Goal: Task Accomplishment & Management: Manage account settings

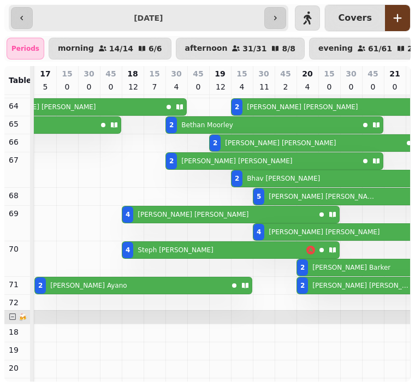
click at [27, 51] on div "Periods" at bounding box center [26, 49] width 38 height 22
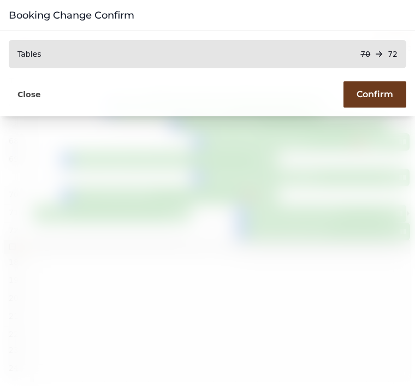
click at [385, 90] on span "Confirm" at bounding box center [374, 94] width 37 height 9
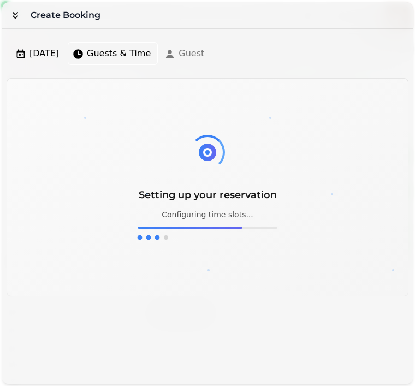
click at [19, 9] on button "button" at bounding box center [15, 15] width 22 height 22
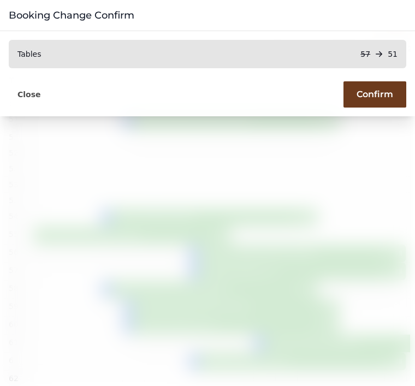
click at [373, 94] on span "Confirm" at bounding box center [374, 94] width 37 height 9
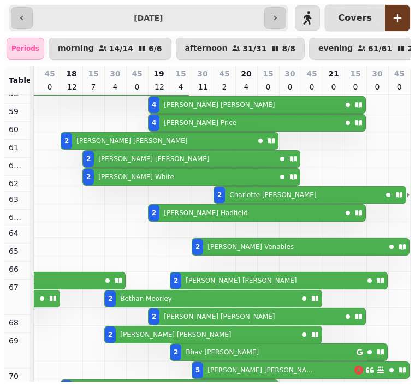
scroll to position [126, 672]
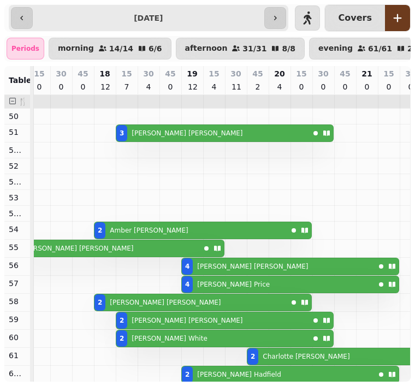
click at [287, 133] on div "3 [PERSON_NAME]" at bounding box center [212, 133] width 193 height 16
select select "**********"
select select "*"
select select "****"
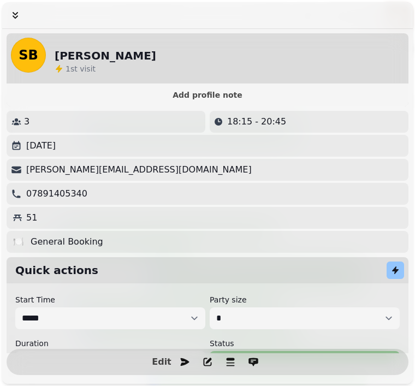
click at [162, 363] on span "Edit" at bounding box center [161, 362] width 13 height 9
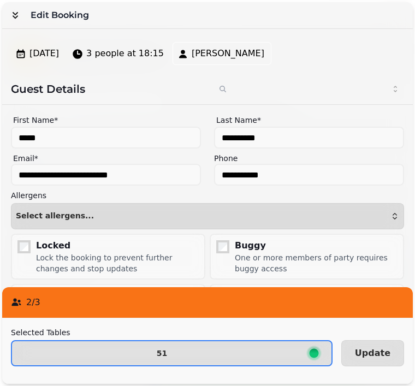
click at [266, 348] on button "51" at bounding box center [172, 353] width 322 height 26
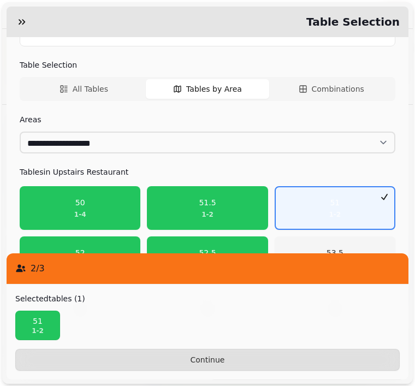
click at [224, 209] on span "51.5 1 - 2" at bounding box center [207, 208] width 106 height 22
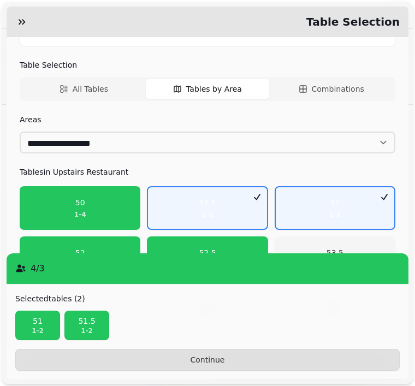
click at [296, 361] on span "Continue" at bounding box center [208, 360] width 366 height 8
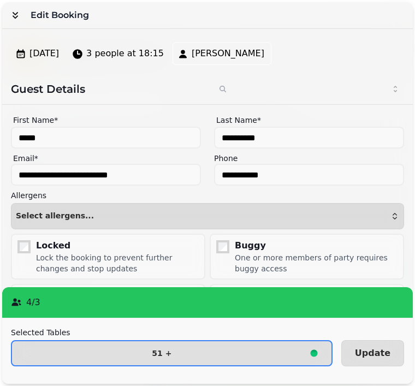
click at [376, 354] on span "Update" at bounding box center [372, 353] width 35 height 9
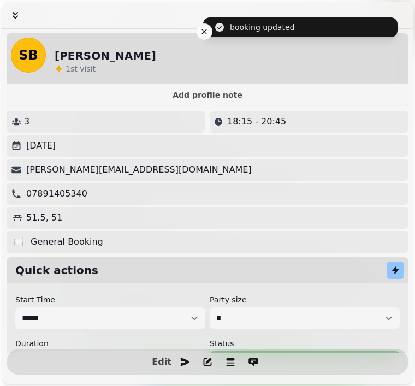
click at [17, 17] on icon "button" at bounding box center [15, 15] width 5 height 7
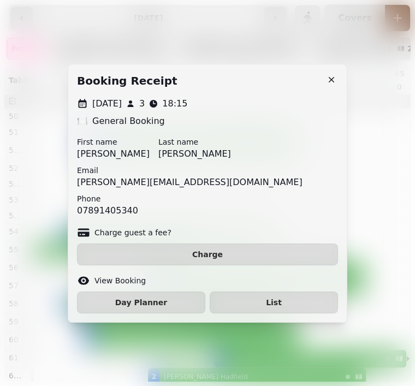
click at [336, 76] on icon "button" at bounding box center [331, 79] width 11 height 11
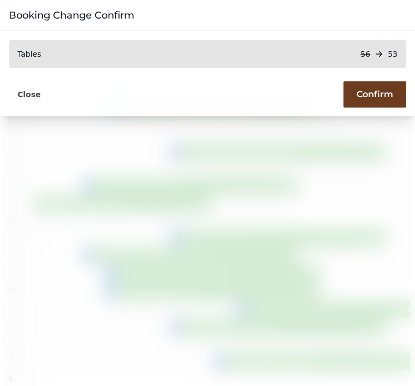
click at [366, 90] on span "Confirm" at bounding box center [374, 94] width 37 height 9
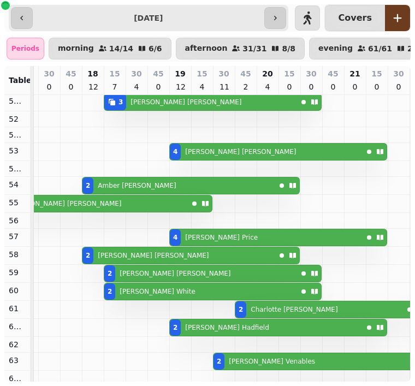
click at [277, 150] on div "4 [PERSON_NAME]" at bounding box center [266, 152] width 193 height 16
select select "**********"
select select "*"
select select "****"
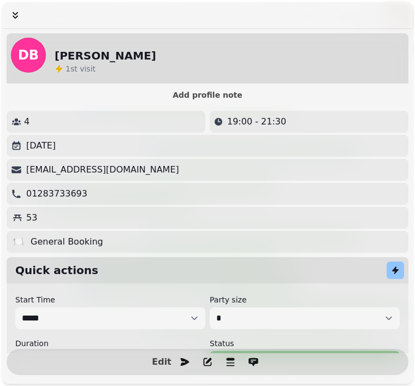
click at [166, 359] on span "Edit" at bounding box center [161, 362] width 13 height 9
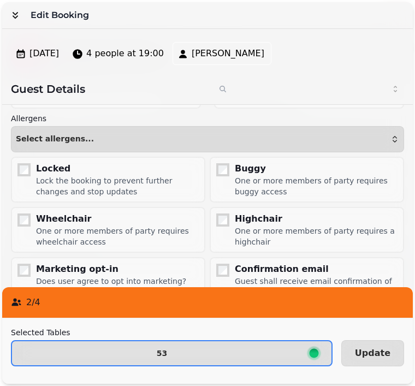
click at [240, 351] on span "53" at bounding box center [162, 353] width 282 height 8
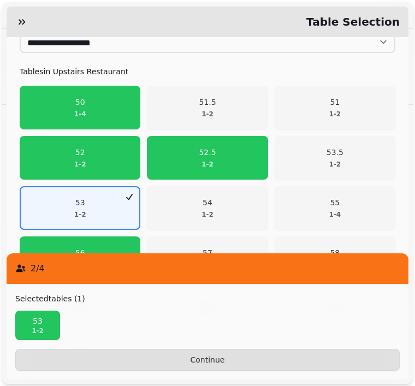
click at [337, 156] on p "53.5" at bounding box center [334, 152] width 17 height 11
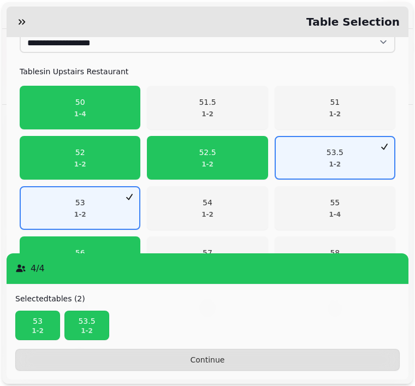
click at [248, 351] on button "Continue" at bounding box center [207, 360] width 384 height 22
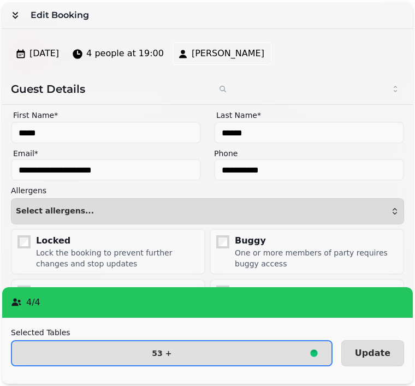
click at [369, 346] on button "Update" at bounding box center [372, 353] width 63 height 26
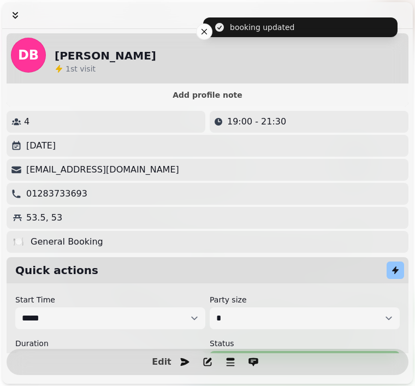
click at [9, 19] on button "button" at bounding box center [15, 15] width 22 height 22
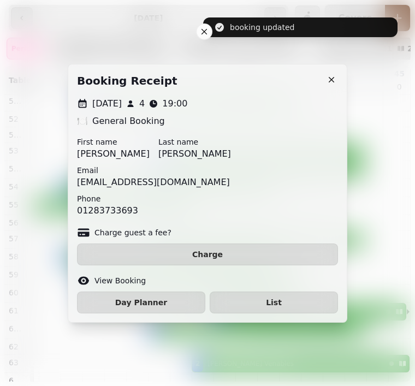
click at [330, 82] on icon "button" at bounding box center [331, 79] width 11 height 11
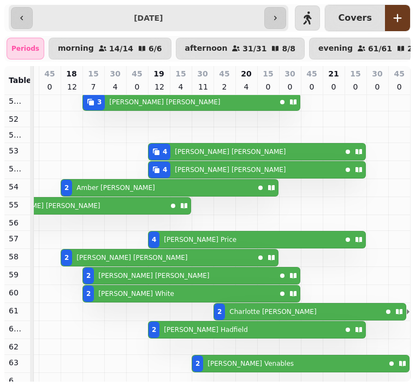
click at [308, 147] on div "4 [PERSON_NAME]" at bounding box center [244, 152] width 193 height 16
select select "**********"
select select "*"
select select "****"
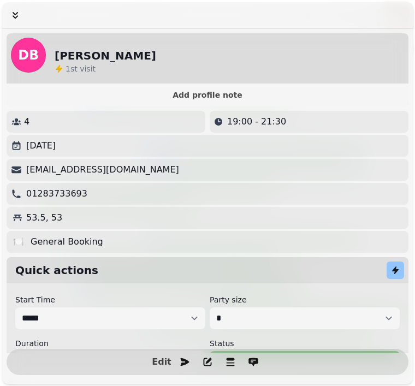
click at [10, 15] on icon "button" at bounding box center [15, 15] width 11 height 11
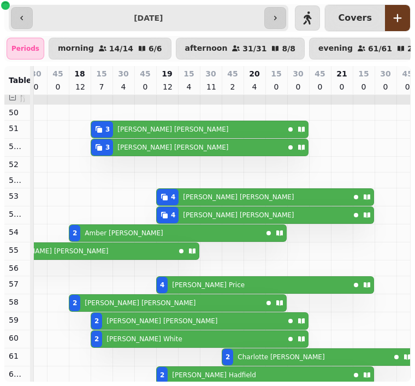
scroll to position [0, 659]
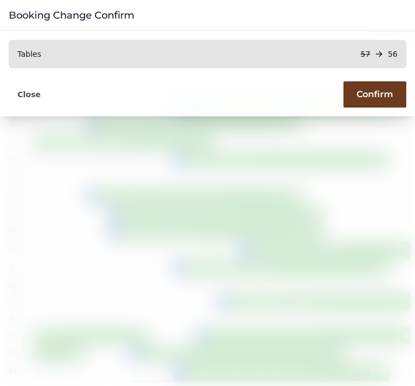
click at [379, 99] on span "Confirm" at bounding box center [374, 94] width 37 height 9
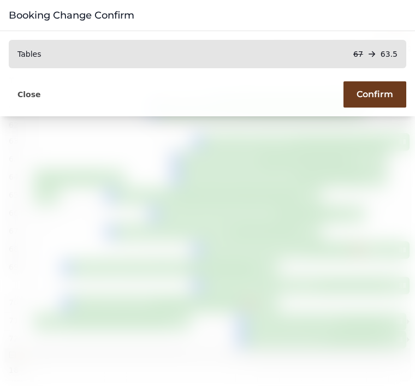
click at [374, 90] on span "Confirm" at bounding box center [374, 94] width 37 height 9
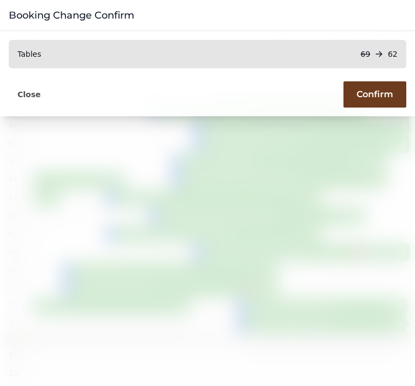
click at [379, 85] on button "Confirm" at bounding box center [374, 94] width 63 height 26
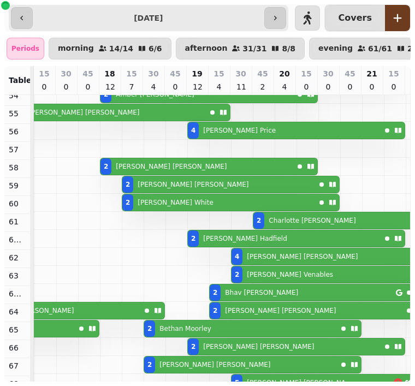
scroll to position [155, 0]
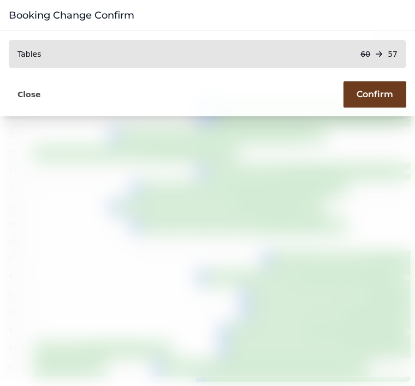
click at [379, 85] on button "Confirm" at bounding box center [374, 94] width 63 height 26
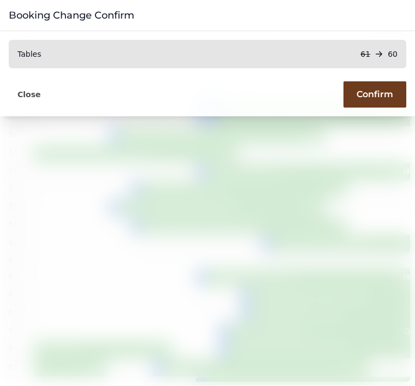
click at [384, 95] on span "Confirm" at bounding box center [374, 94] width 37 height 9
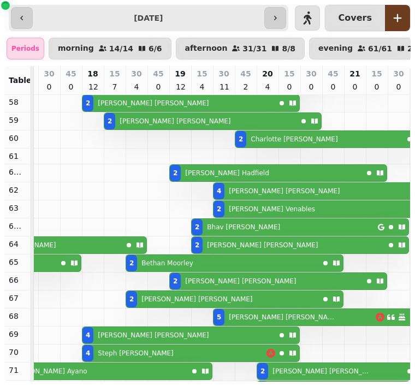
scroll to position [204, 653]
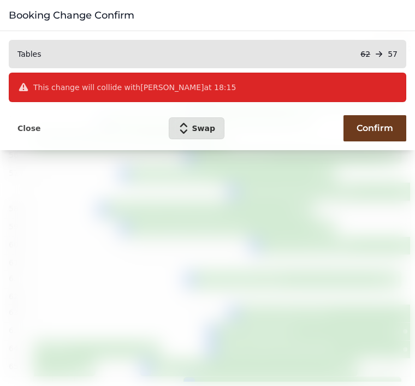
click at [372, 124] on span "Confirm" at bounding box center [374, 128] width 37 height 9
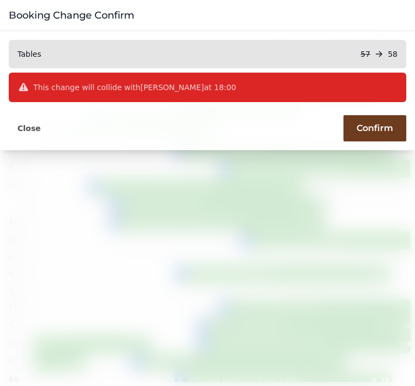
click at [28, 129] on span "Close" at bounding box center [28, 128] width 23 height 8
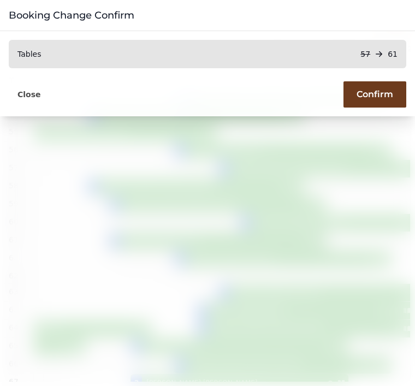
click at [378, 90] on span "Confirm" at bounding box center [374, 94] width 37 height 9
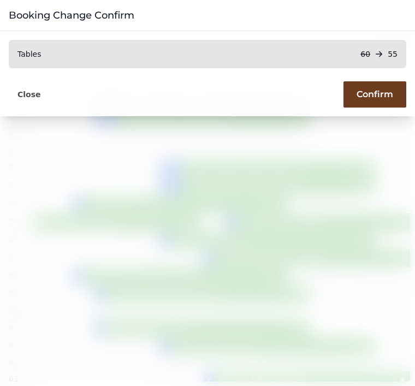
click at [27, 91] on span "Close" at bounding box center [28, 95] width 23 height 8
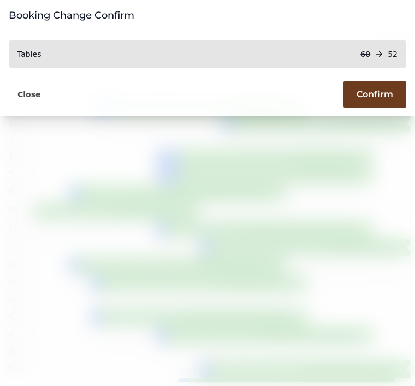
click at [372, 88] on button "Confirm" at bounding box center [374, 94] width 63 height 26
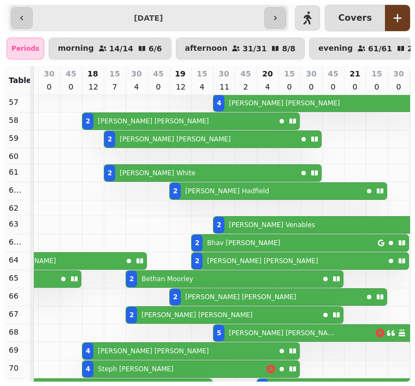
scroll to position [192, 657]
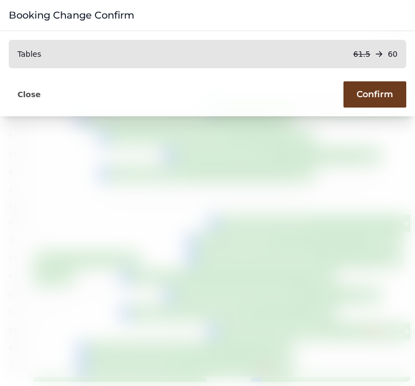
click at [372, 90] on span "Confirm" at bounding box center [374, 94] width 37 height 9
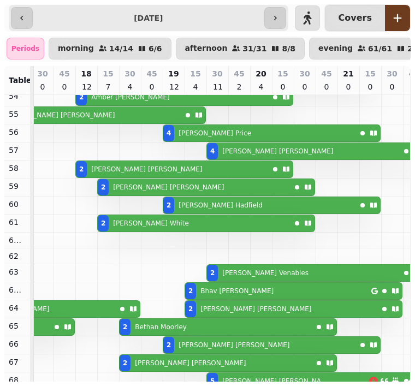
scroll to position [158, 0]
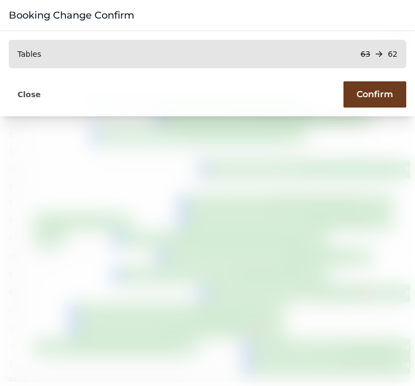
click at [377, 94] on span "Confirm" at bounding box center [374, 94] width 37 height 9
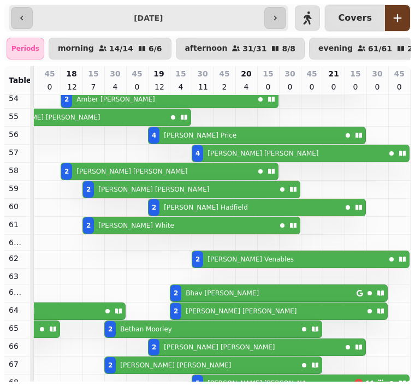
click at [242, 292] on div "2 [PERSON_NAME]" at bounding box center [263, 293] width 186 height 16
select select "**********"
select select "*"
select select "****"
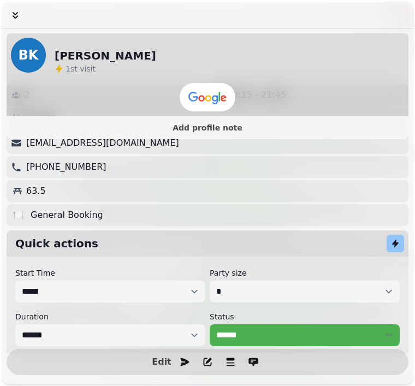
click at [156, 365] on span "Edit" at bounding box center [161, 362] width 13 height 9
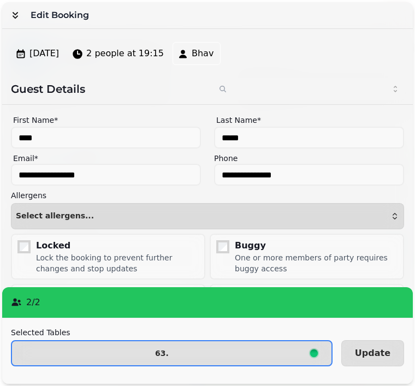
click at [201, 353] on span "63." at bounding box center [162, 353] width 282 height 8
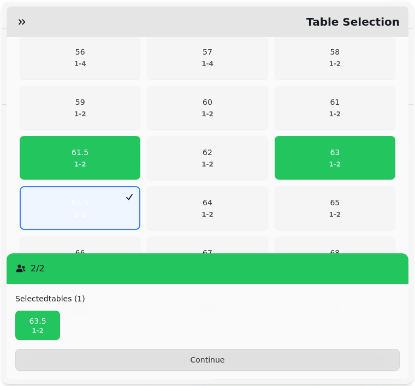
click at [37, 323] on p "63.5" at bounding box center [37, 321] width 35 height 11
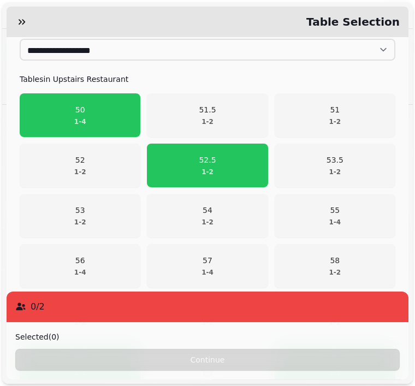
click at [103, 112] on span "50 1 - 4" at bounding box center [80, 115] width 106 height 22
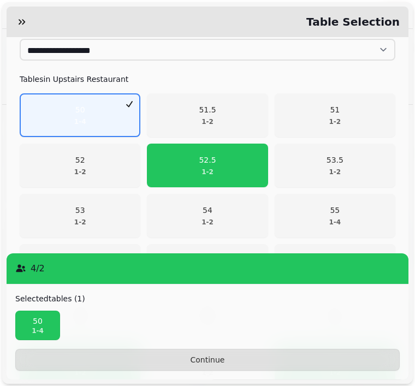
click at [222, 352] on button "Continue" at bounding box center [207, 360] width 384 height 22
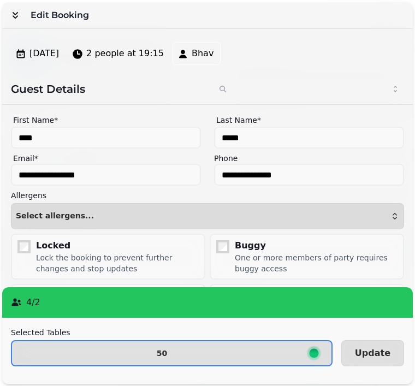
click at [371, 349] on span "Update" at bounding box center [372, 353] width 35 height 9
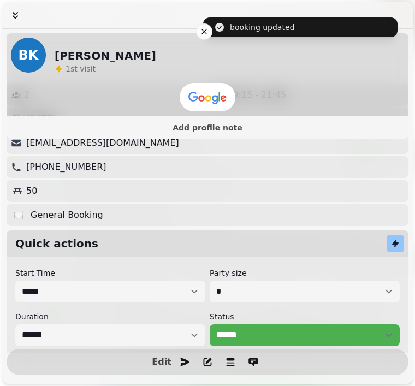
click at [205, 28] on div at bounding box center [207, 15] width 411 height 27
click at [18, 15] on icon "button" at bounding box center [15, 15] width 11 height 11
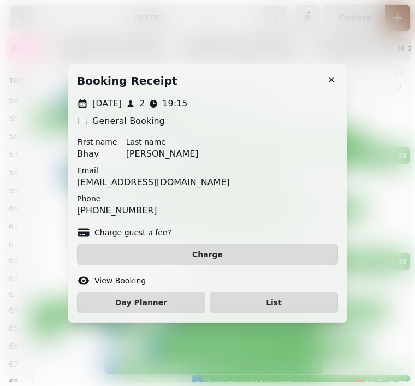
click at [197, 28] on div at bounding box center [207, 193] width 415 height 386
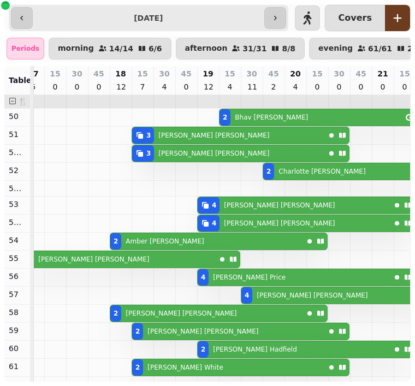
scroll to position [0, 617]
